Goal: Task Accomplishment & Management: Manage account settings

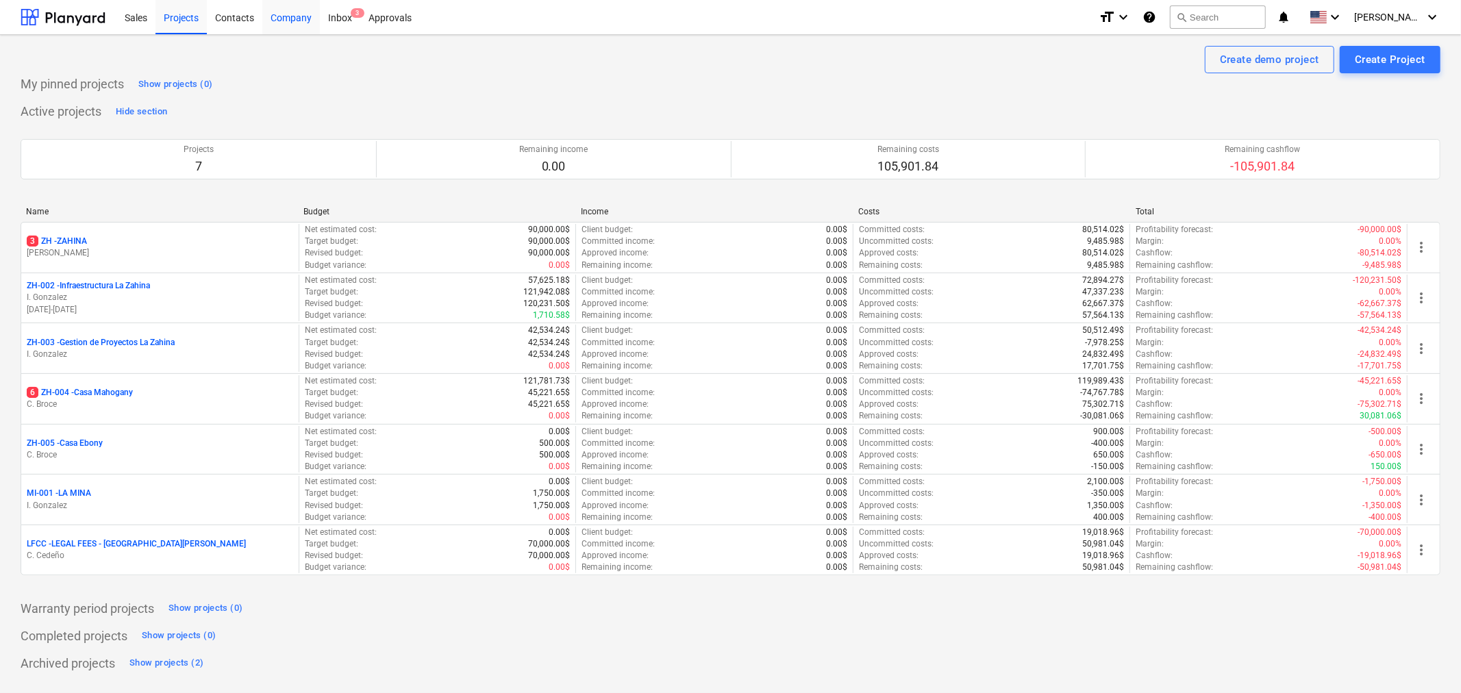
click at [301, 18] on div "Company" at bounding box center [291, 16] width 58 height 35
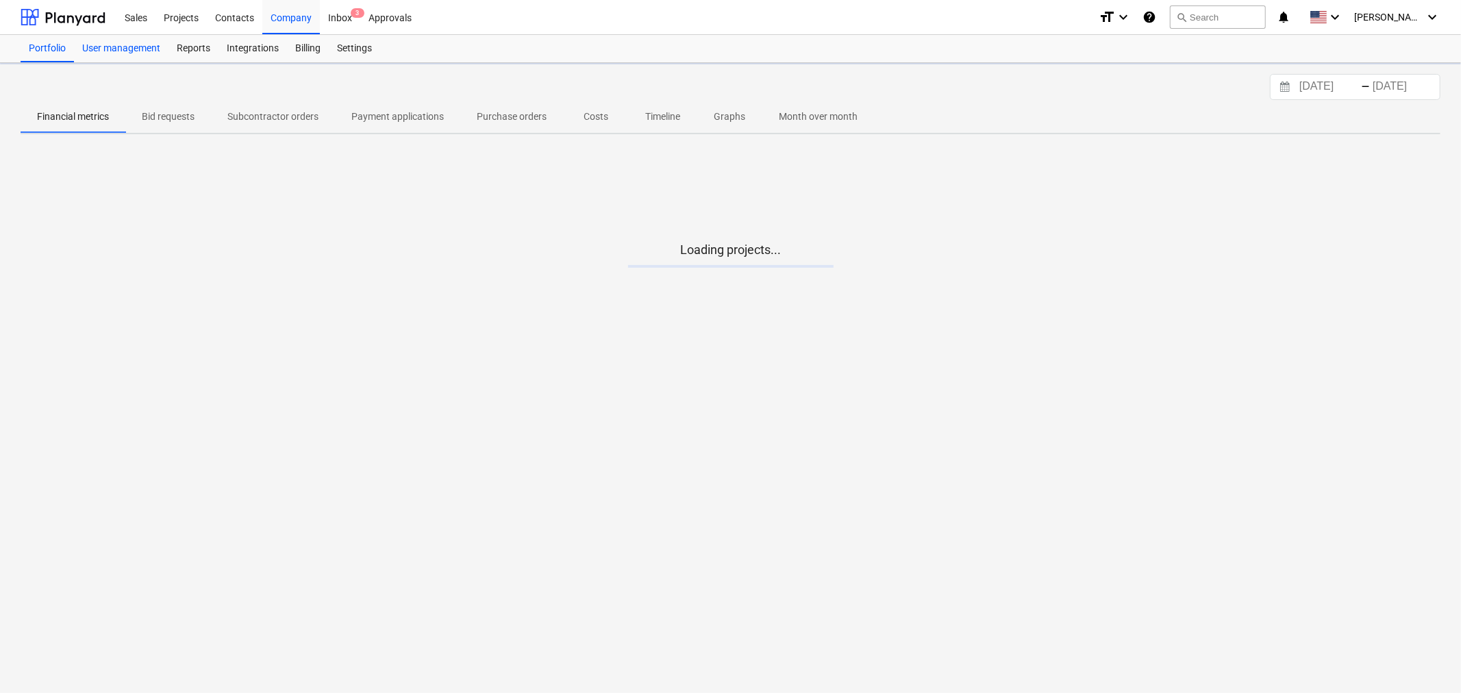
click at [126, 51] on div "User management" at bounding box center [121, 48] width 95 height 27
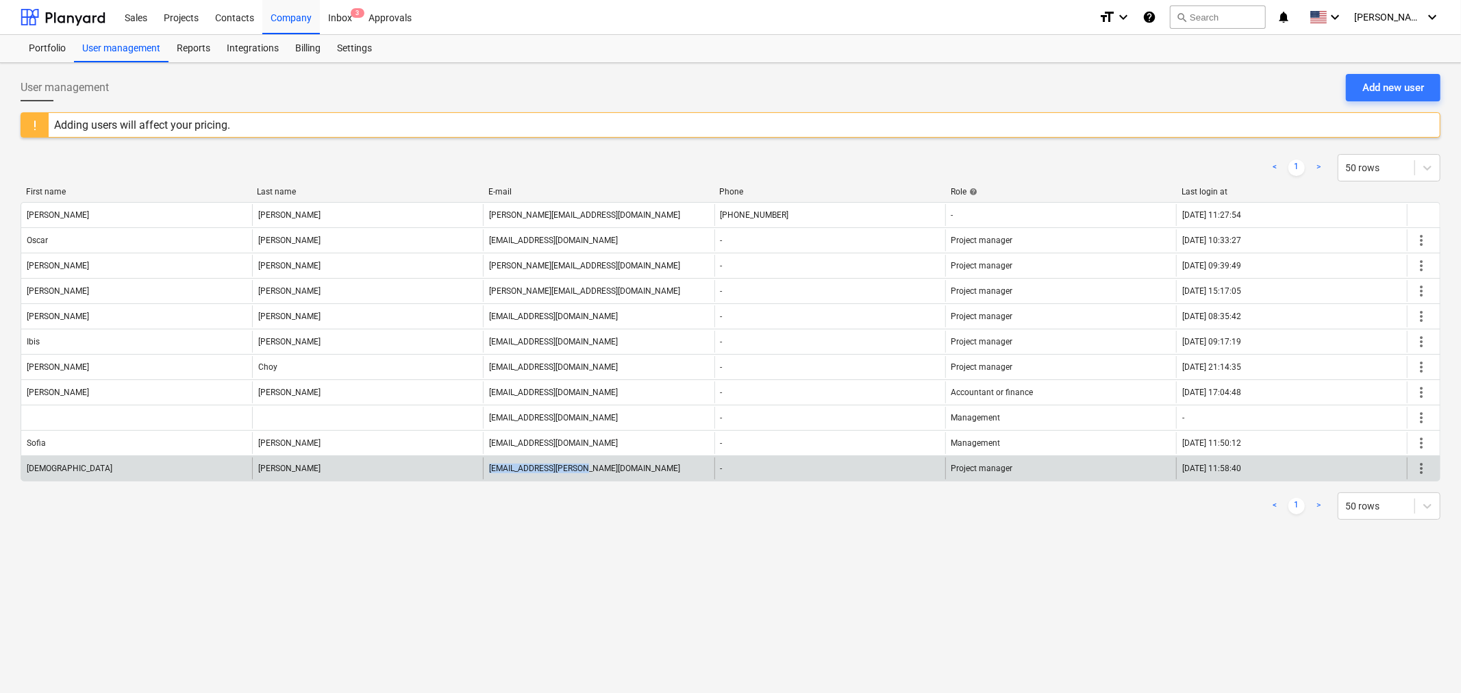
drag, startPoint x: 486, startPoint y: 471, endPoint x: 578, endPoint y: 471, distance: 91.1
click at [578, 471] on div "[EMAIL_ADDRESS][PERSON_NAME][DOMAIN_NAME]" at bounding box center [598, 469] width 231 height 22
copy div "[EMAIL_ADDRESS][PERSON_NAME][DOMAIN_NAME]"
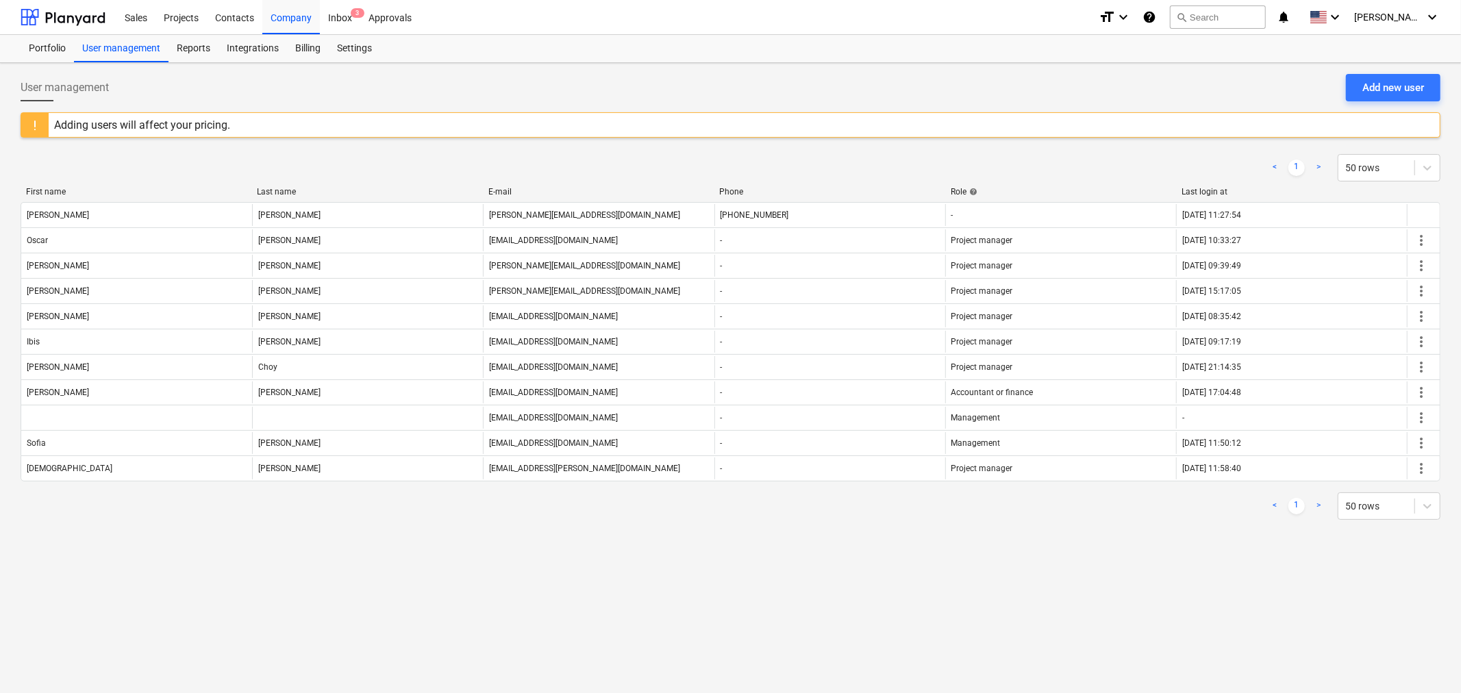
drag, startPoint x: 560, startPoint y: 564, endPoint x: 586, endPoint y: 575, distance: 28.5
click at [564, 564] on div "User management Add new user Adding users will affect your pricing. < 1 > 50 ro…" at bounding box center [730, 378] width 1461 height 630
